Goal: Task Accomplishment & Management: Complete application form

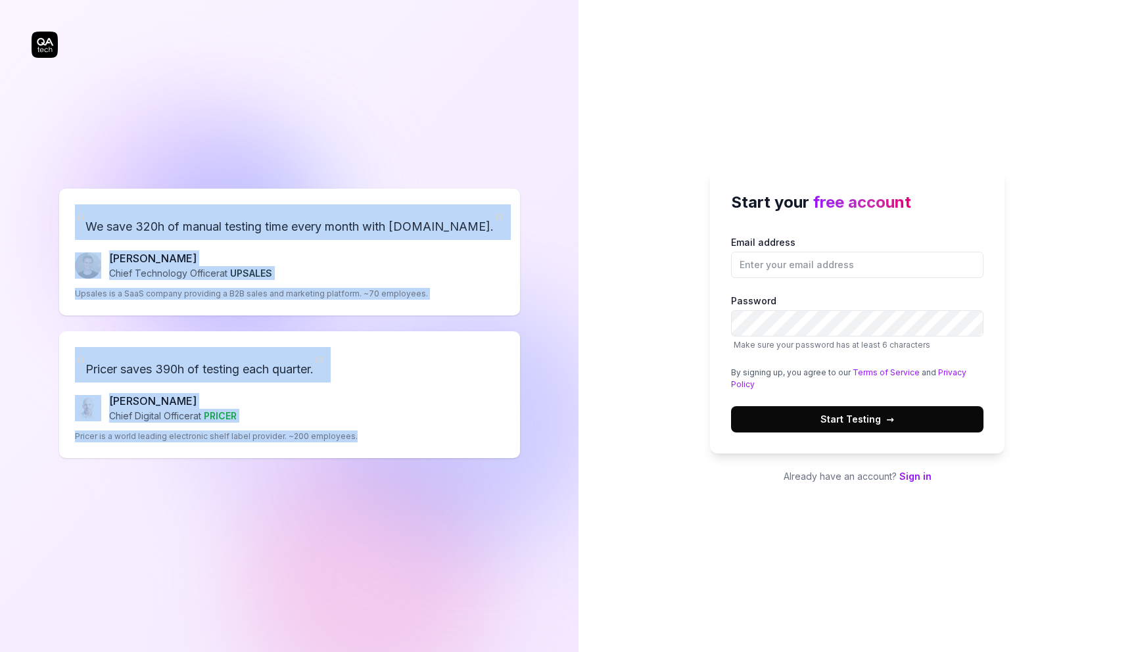
drag, startPoint x: 315, startPoint y: 161, endPoint x: 437, endPoint y: 559, distance: 416.2
click at [437, 559] on div "“ We save 320h of manual testing time every month with [DOMAIN_NAME]. ” [PERSON…" at bounding box center [290, 323] width 516 height 594
drag, startPoint x: 437, startPoint y: 559, endPoint x: 374, endPoint y: 108, distance: 455.5
click at [374, 108] on div "“ We save 320h of manual testing time every month with [DOMAIN_NAME]. ” [PERSON…" at bounding box center [290, 323] width 516 height 594
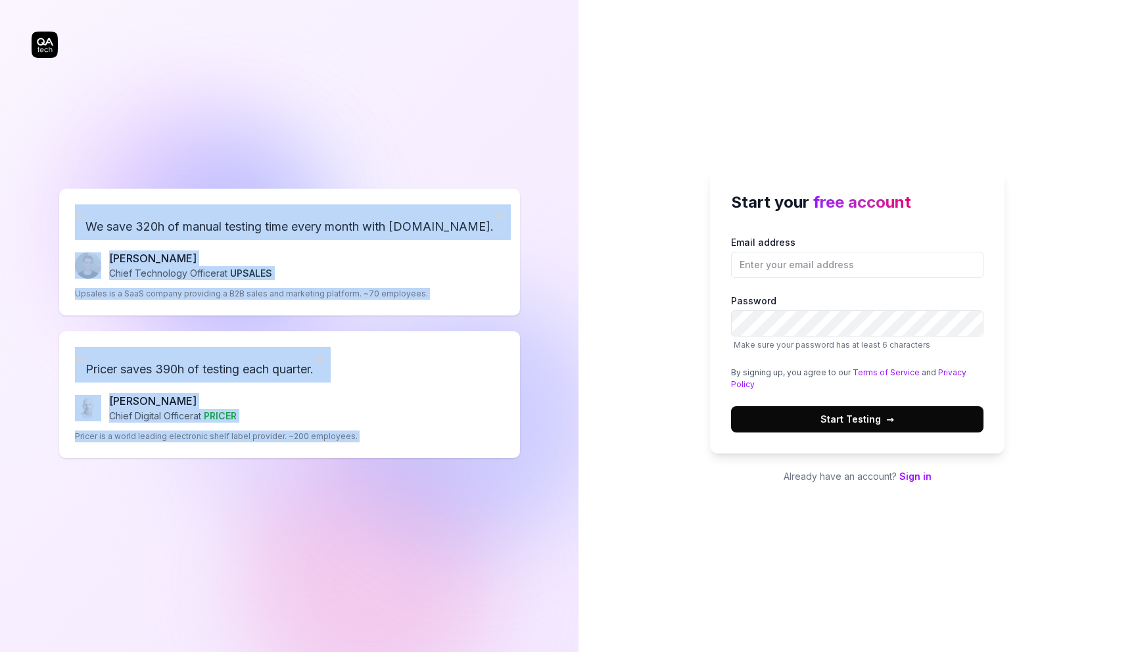
click at [374, 108] on div "“ We save 320h of manual testing time every month with [DOMAIN_NAME]. ” [PERSON…" at bounding box center [290, 323] width 516 height 594
drag, startPoint x: 374, startPoint y: 102, endPoint x: 491, endPoint y: 558, distance: 471.1
click at [491, 558] on div "“ We save 320h of manual testing time every month with [DOMAIN_NAME]. ” [PERSON…" at bounding box center [290, 323] width 516 height 594
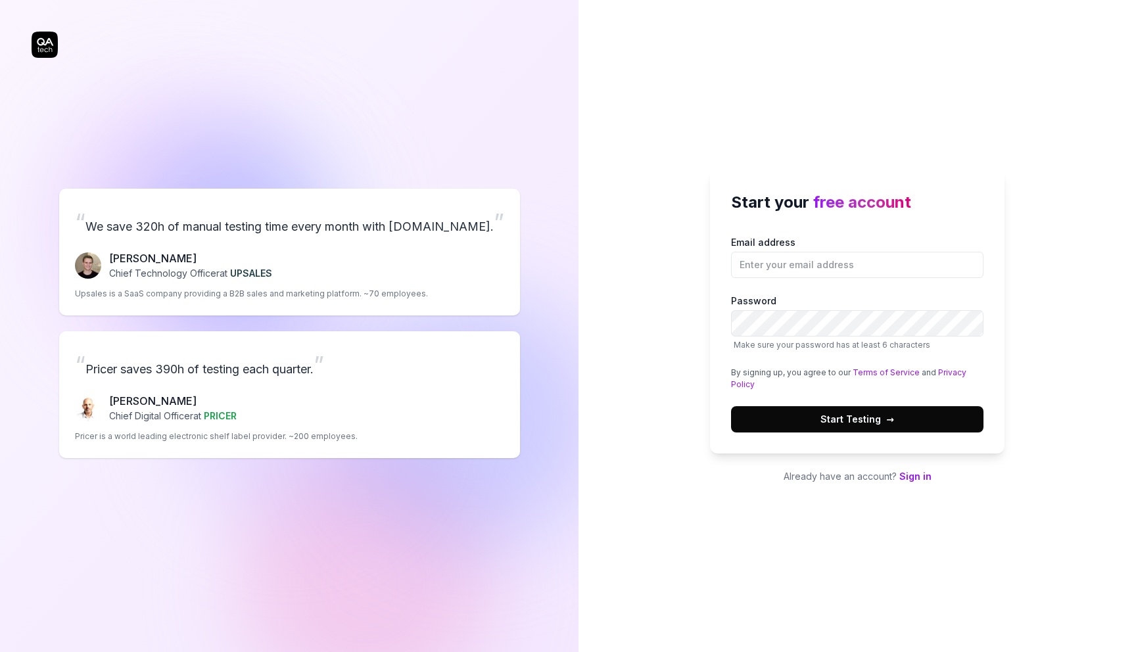
click at [491, 558] on div "“ We save 320h of manual testing time every month with [DOMAIN_NAME]. ” [PERSON…" at bounding box center [290, 323] width 516 height 594
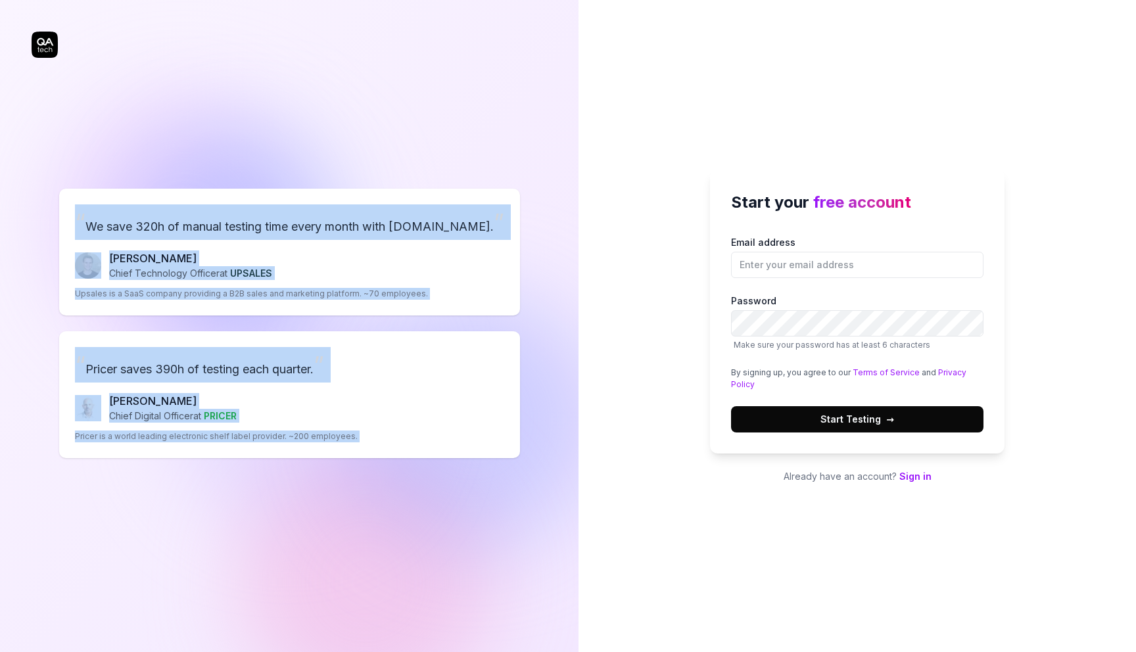
drag, startPoint x: 491, startPoint y: 558, endPoint x: 439, endPoint y: 116, distance: 444.4
click at [439, 116] on div "“ We save 320h of manual testing time every month with [DOMAIN_NAME]. ” [PERSON…" at bounding box center [290, 323] width 516 height 594
drag, startPoint x: 441, startPoint y: 109, endPoint x: 498, endPoint y: 615, distance: 508.8
click at [498, 615] on div "“ We save 320h of manual testing time every month with [DOMAIN_NAME]. ” [PERSON…" at bounding box center [290, 323] width 516 height 594
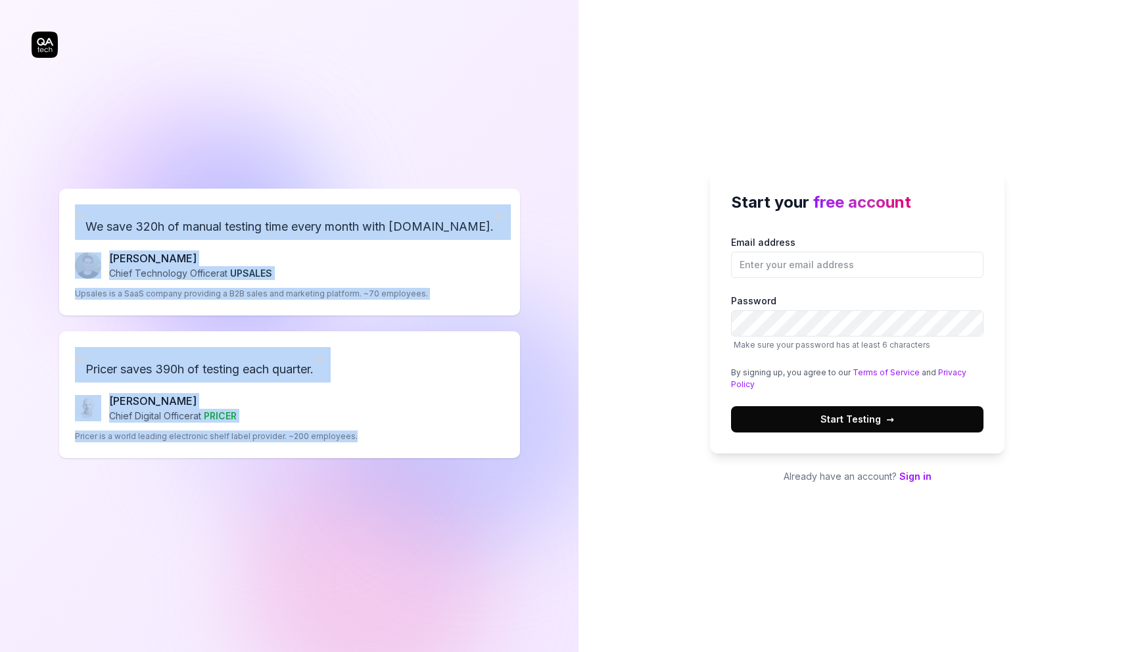
drag, startPoint x: 498, startPoint y: 615, endPoint x: 391, endPoint y: 39, distance: 585.8
click at [391, 39] on div "“ We save 320h of manual testing time every month with [DOMAIN_NAME]. ” [PERSON…" at bounding box center [290, 323] width 516 height 594
drag, startPoint x: 391, startPoint y: 34, endPoint x: 508, endPoint y: 571, distance: 550.5
click at [508, 571] on div "“ We save 320h of manual testing time every month with [DOMAIN_NAME]. ” [PERSON…" at bounding box center [290, 323] width 516 height 594
